Goal: Information Seeking & Learning: Learn about a topic

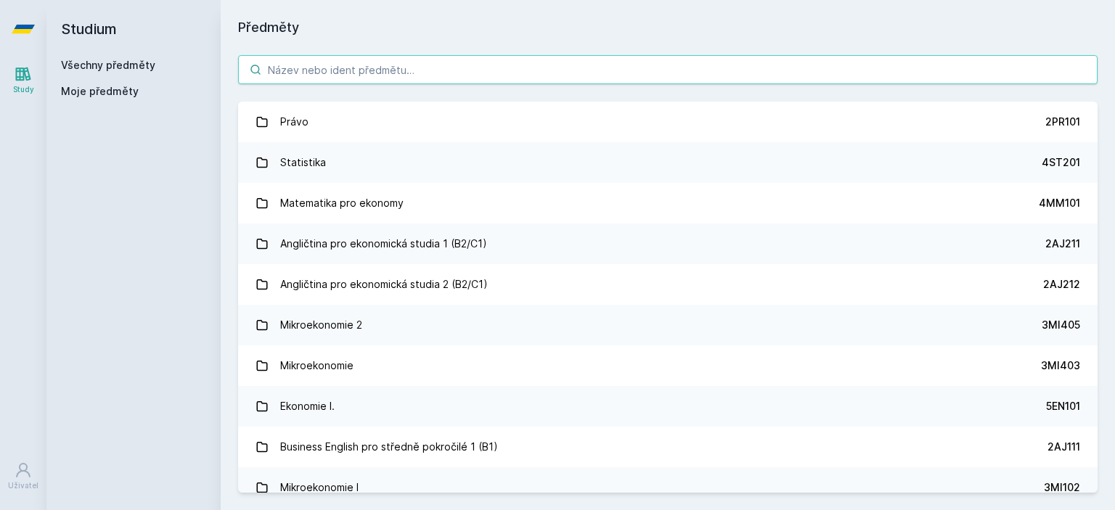
click at [691, 69] on input "search" at bounding box center [668, 69] width 860 height 29
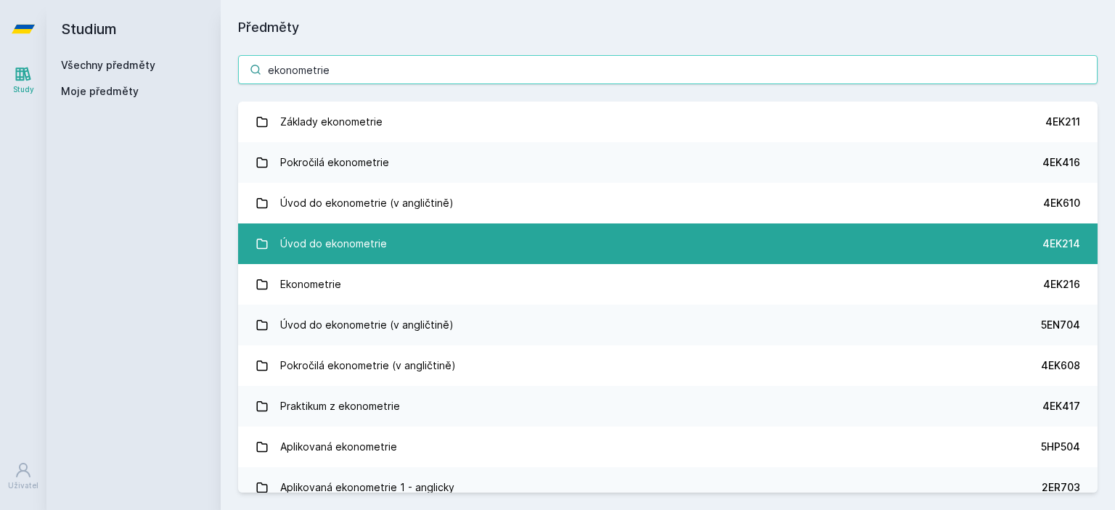
type input "ekonometrie"
click at [639, 252] on link "Úvod do ekonometrie 4EK214" at bounding box center [668, 244] width 860 height 41
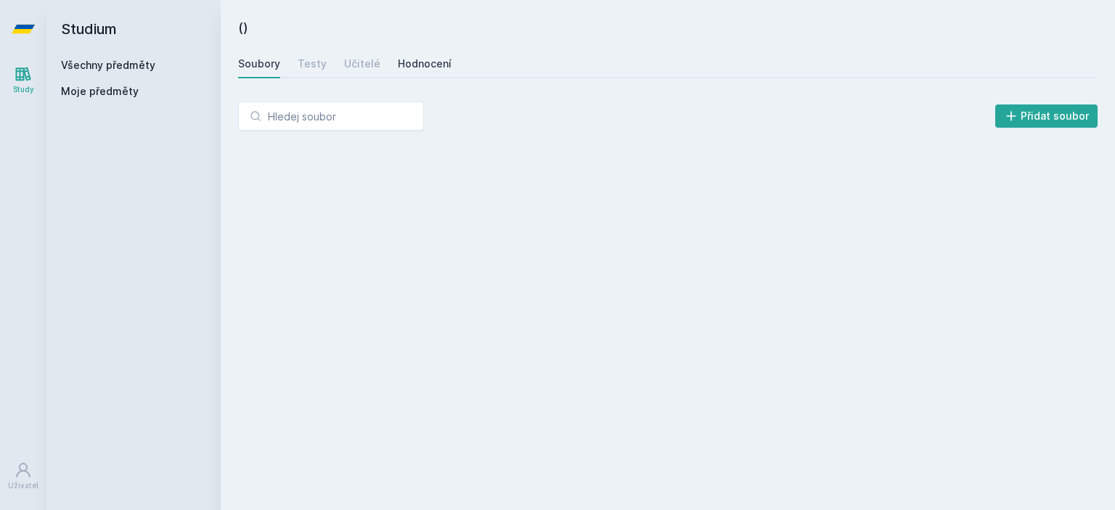
click at [428, 61] on div "Hodnocení" at bounding box center [425, 64] width 54 height 15
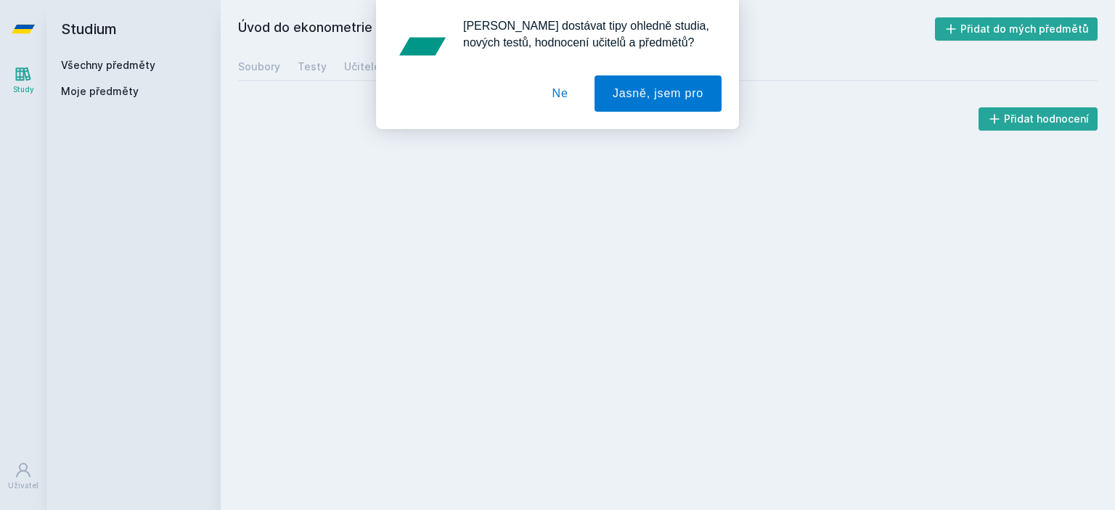
click at [577, 99] on button "Ne" at bounding box center [560, 93] width 52 height 36
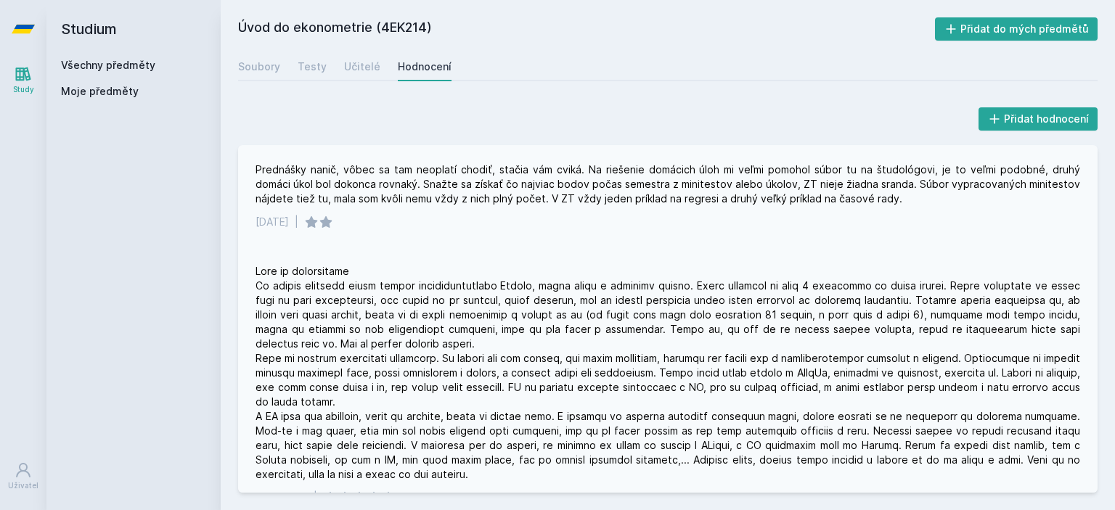
click at [514, 174] on div "Prednášky nanič, vôbec sa tam neoplatí chodiť, stačia vám cviká. Na riešenie do…" at bounding box center [668, 185] width 825 height 44
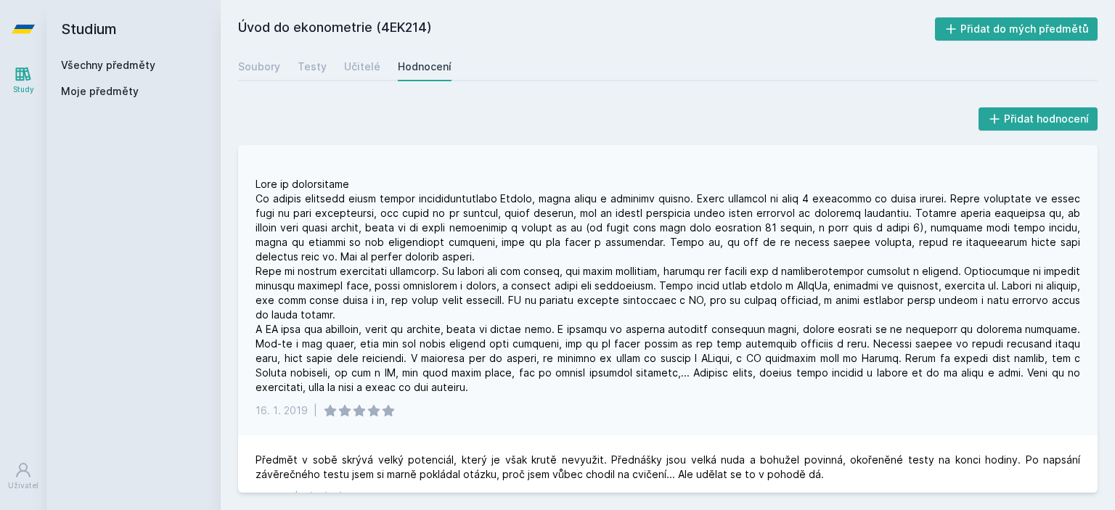
scroll to position [116, 0]
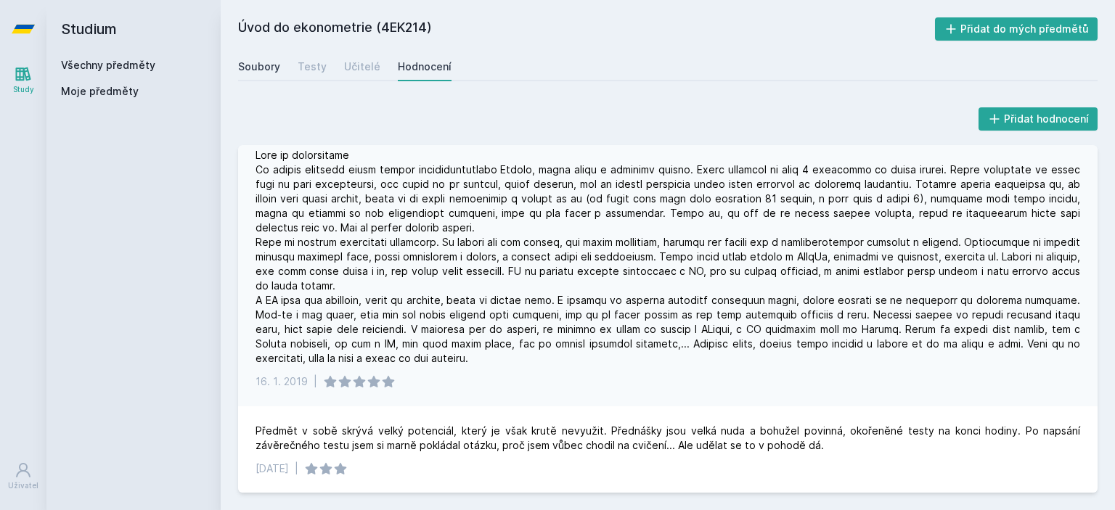
click at [261, 57] on link "Soubory" at bounding box center [259, 66] width 42 height 29
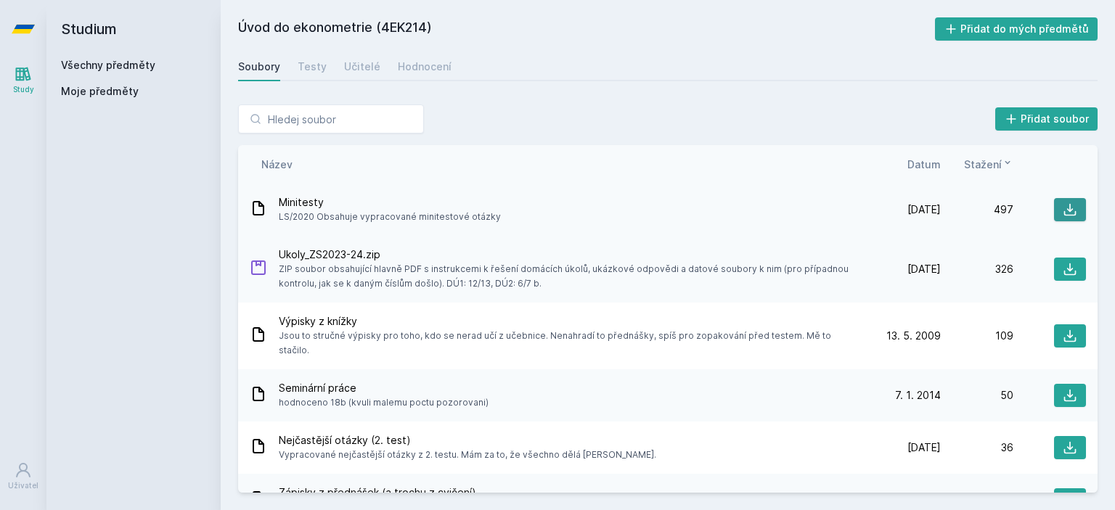
click at [1067, 215] on icon at bounding box center [1070, 210] width 12 height 12
